Goal: Task Accomplishment & Management: Manage account settings

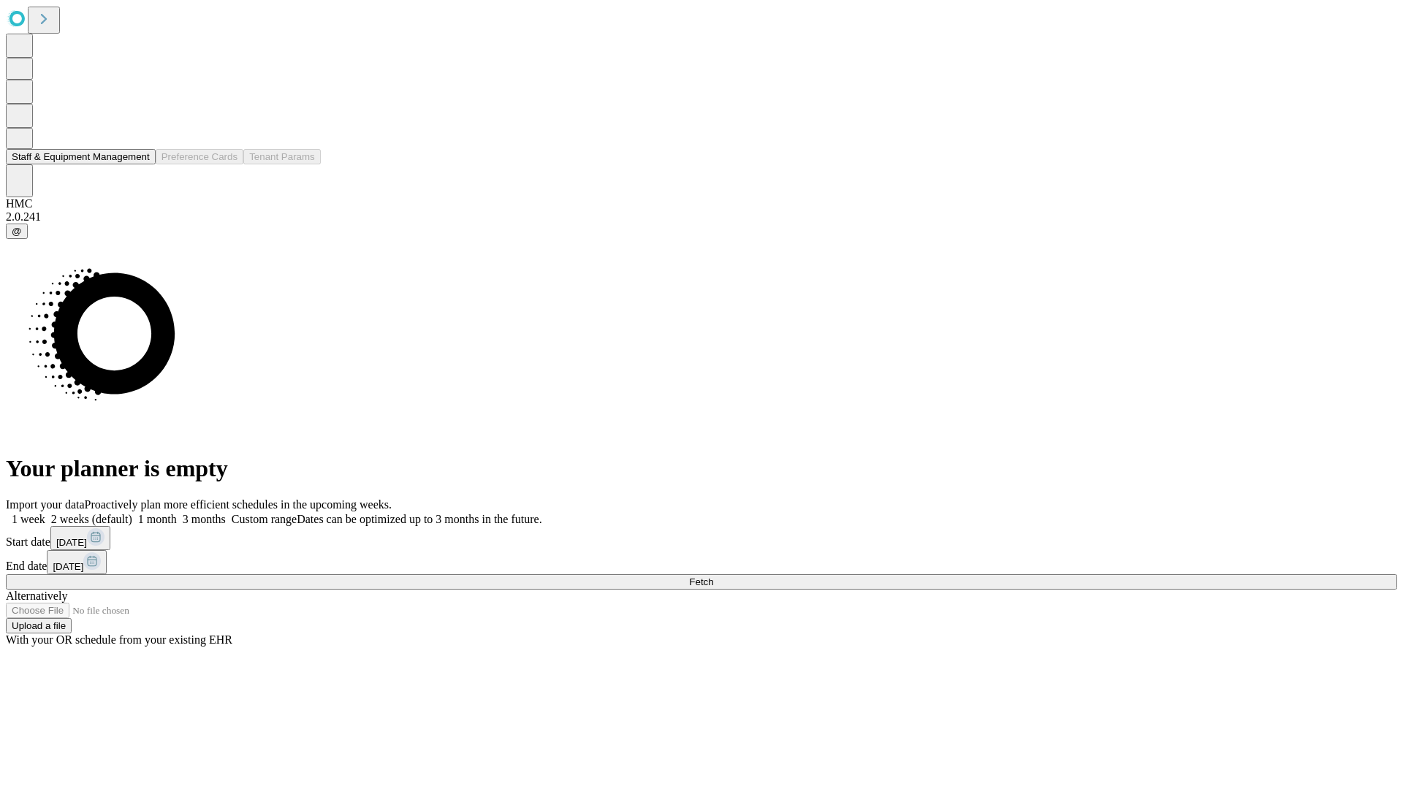
click at [140, 164] on button "Staff & Equipment Management" at bounding box center [81, 156] width 150 height 15
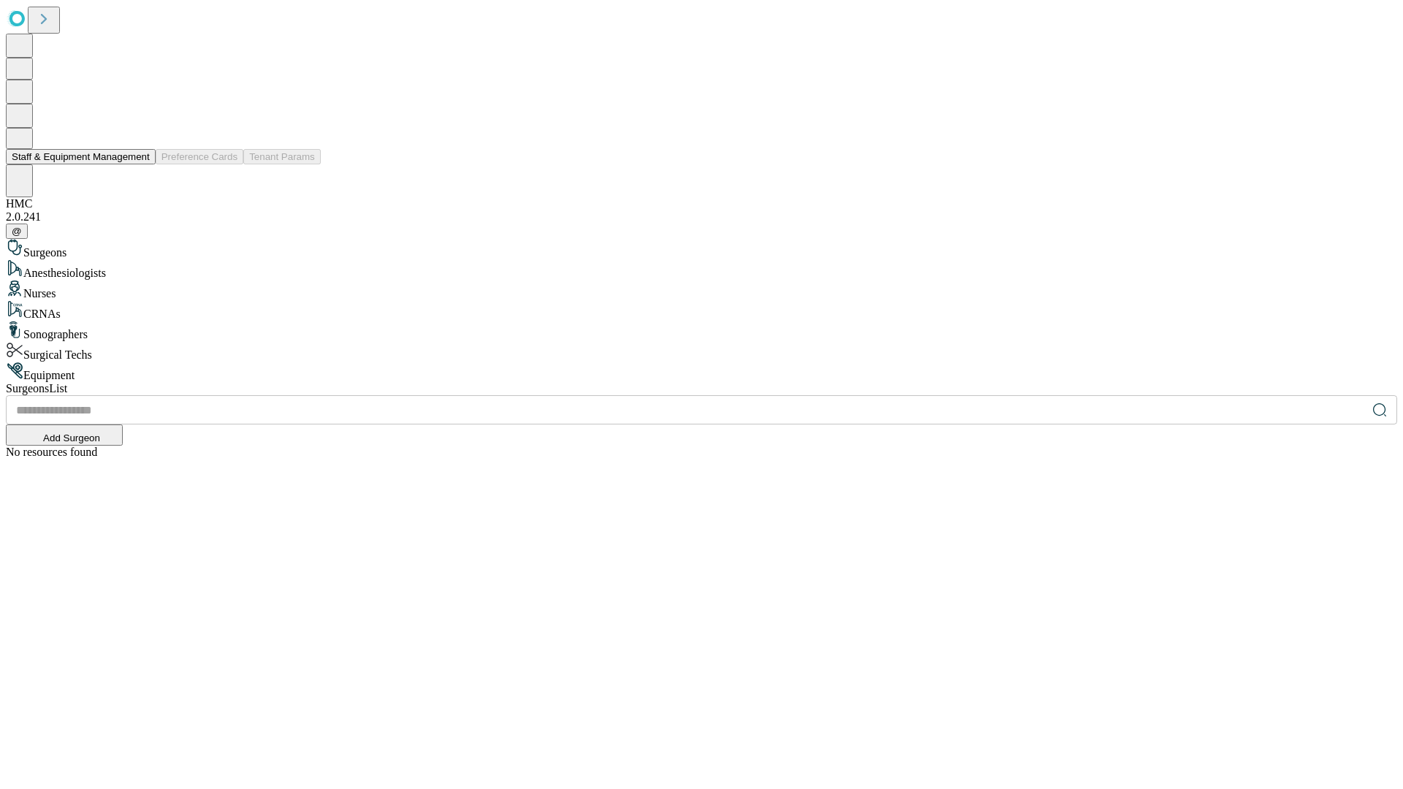
click at [140, 164] on button "Staff & Equipment Management" at bounding box center [81, 156] width 150 height 15
